Goal: Use online tool/utility: Utilize a website feature to perform a specific function

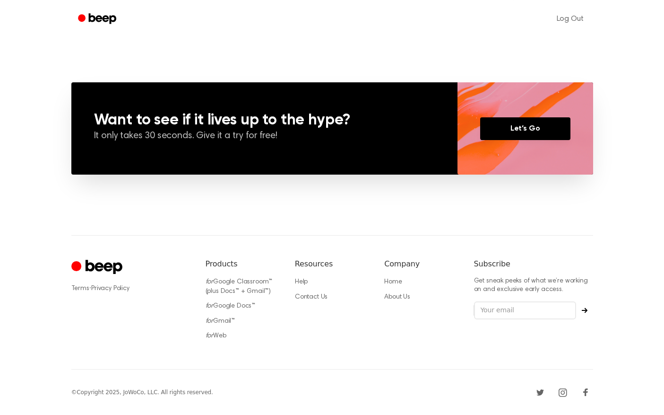
scroll to position [657, 0]
click at [216, 338] on link "for Web" at bounding box center [216, 335] width 21 height 7
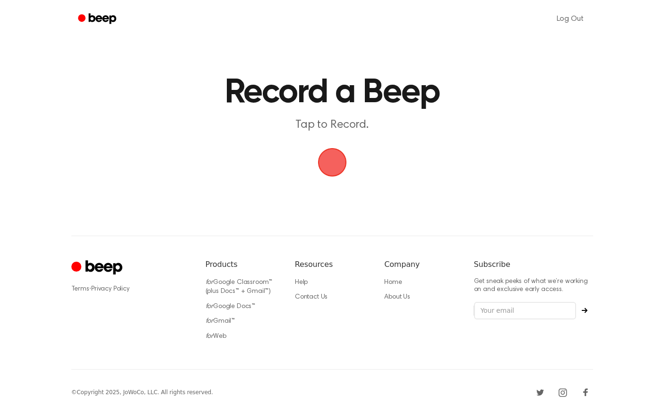
click at [336, 168] on span "button" at bounding box center [332, 162] width 31 height 31
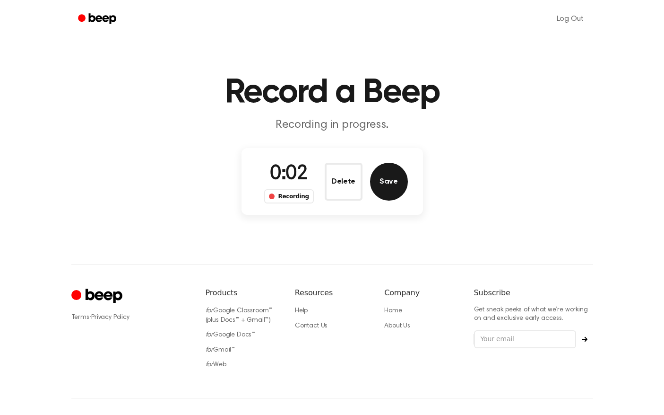
click at [386, 187] on button "Save" at bounding box center [389, 182] width 38 height 38
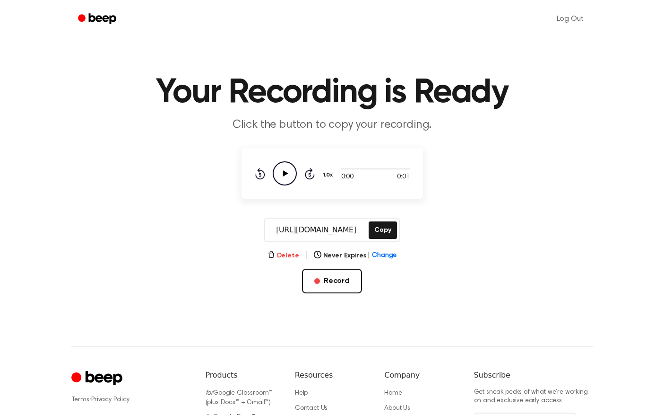
click at [298, 253] on button "Delete" at bounding box center [284, 256] width 32 height 10
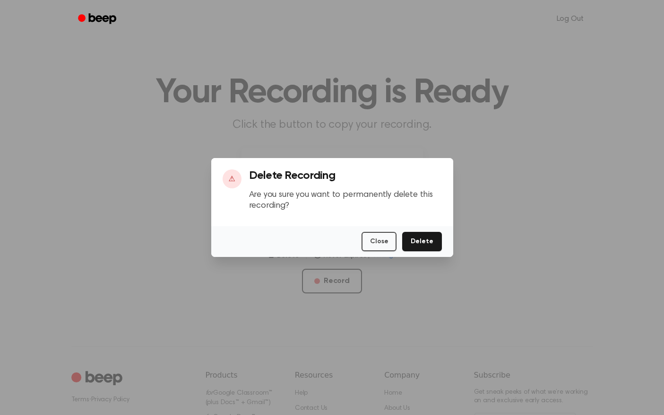
click at [424, 239] on button "Delete" at bounding box center [421, 241] width 39 height 19
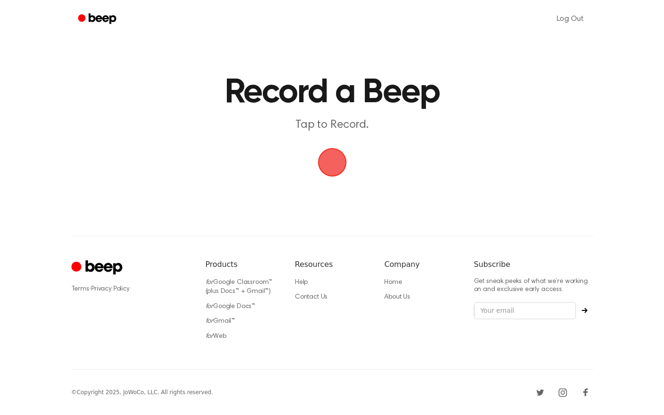
click at [344, 156] on span "button" at bounding box center [332, 162] width 26 height 26
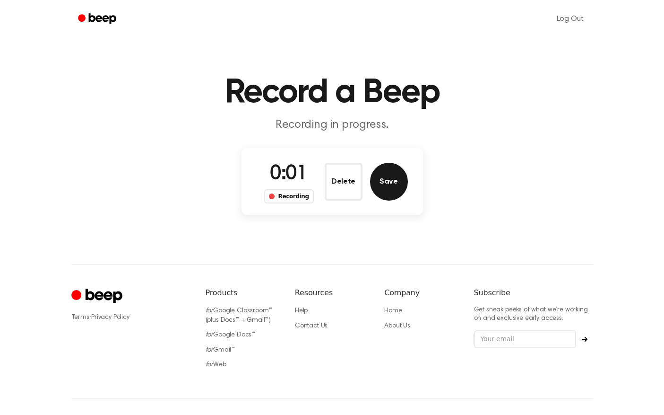
click at [386, 193] on button "Save" at bounding box center [389, 182] width 38 height 38
